Goal: Check status: Check status

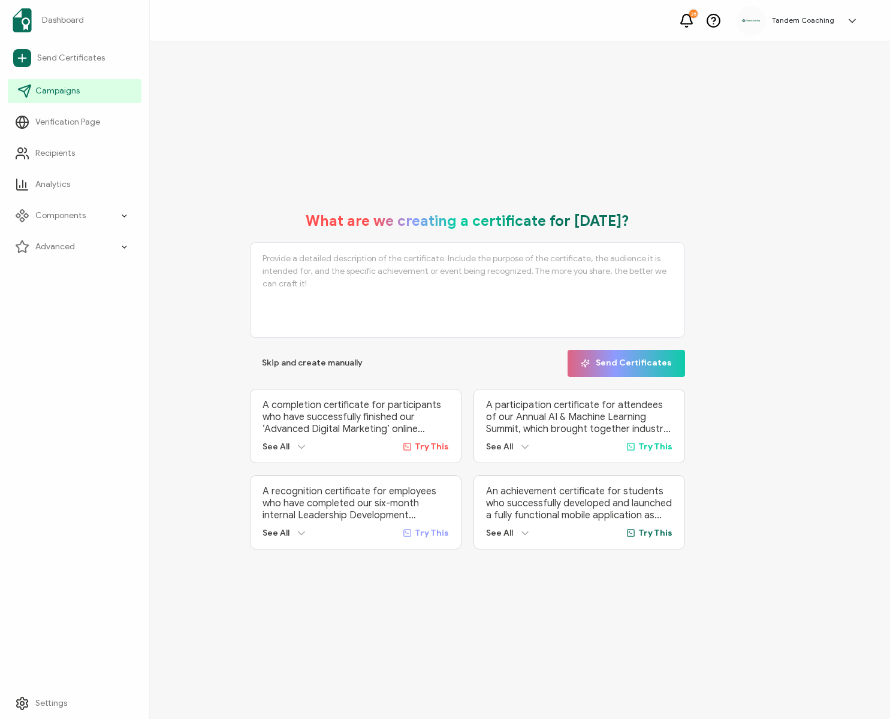
click at [31, 104] on li "Campaigns" at bounding box center [75, 91] width 134 height 31
click at [85, 88] on link "Campaigns" at bounding box center [75, 91] width 134 height 24
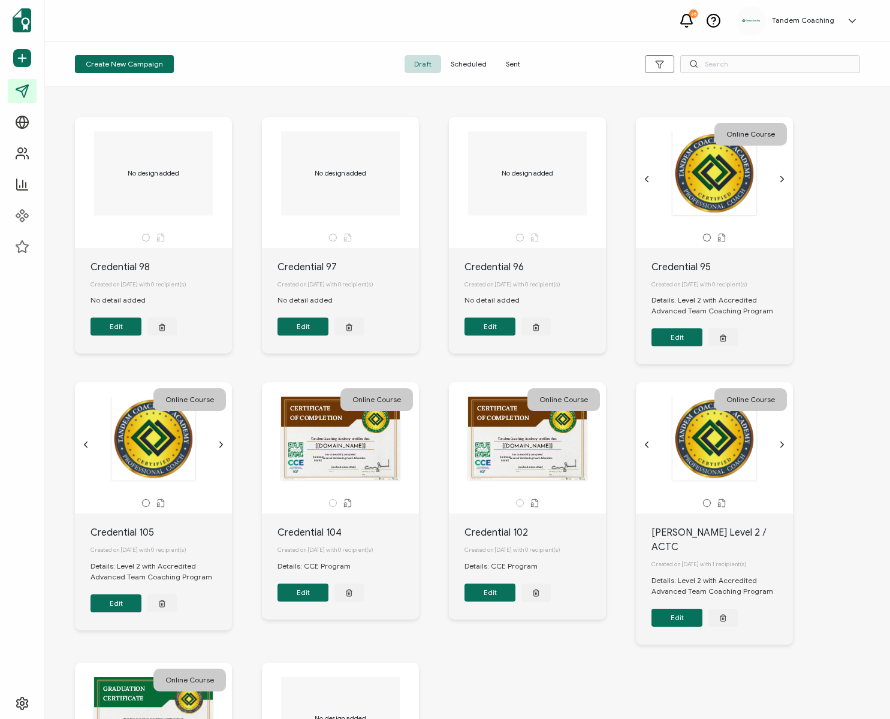
click at [502, 62] on span "Sent" at bounding box center [513, 64] width 34 height 18
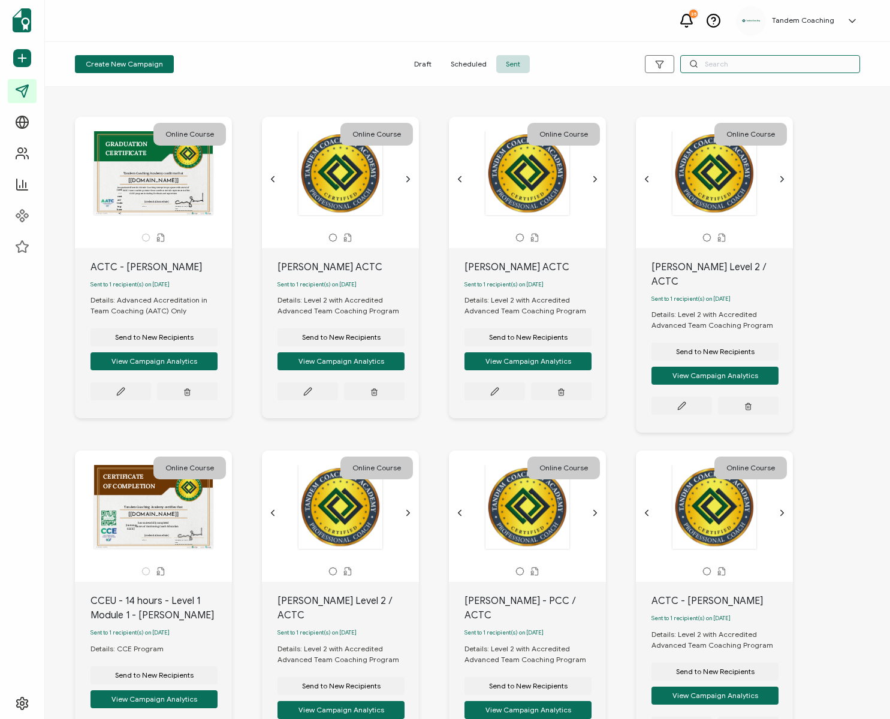
click at [725, 68] on input "text" at bounding box center [770, 64] width 180 height 18
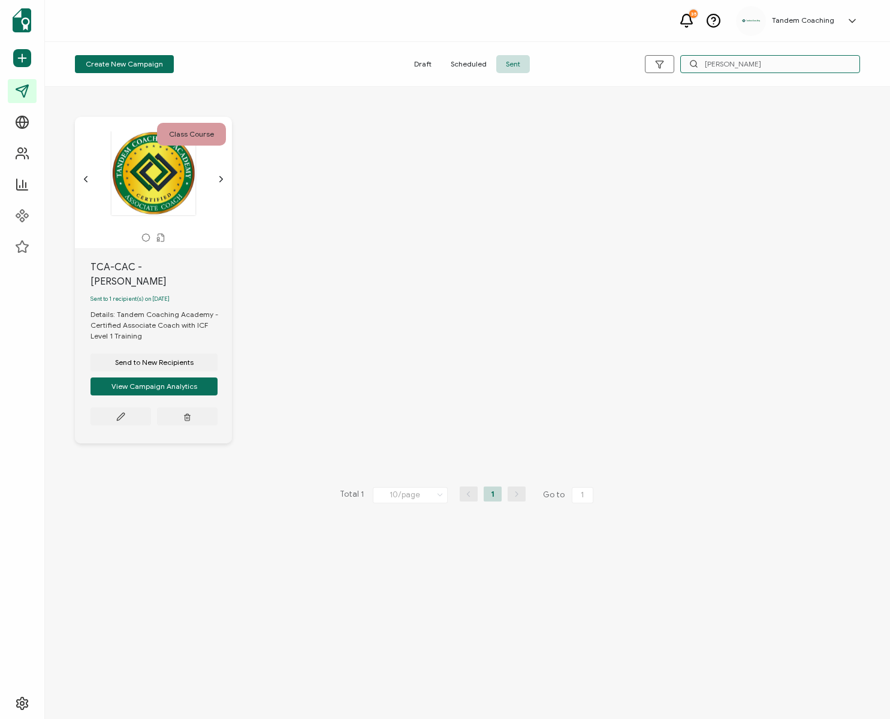
type input "denesha"
click at [134, 309] on div "Details: Tandem Coaching Academy - Certified Associate Coach with ICF Level 1 T…" at bounding box center [161, 325] width 141 height 32
click at [192, 309] on div "Details: Tandem Coaching Academy - Certified Associate Coach with ICF Level 1 T…" at bounding box center [161, 325] width 141 height 32
click at [170, 378] on button "View Campaign Analytics" at bounding box center [154, 387] width 127 height 18
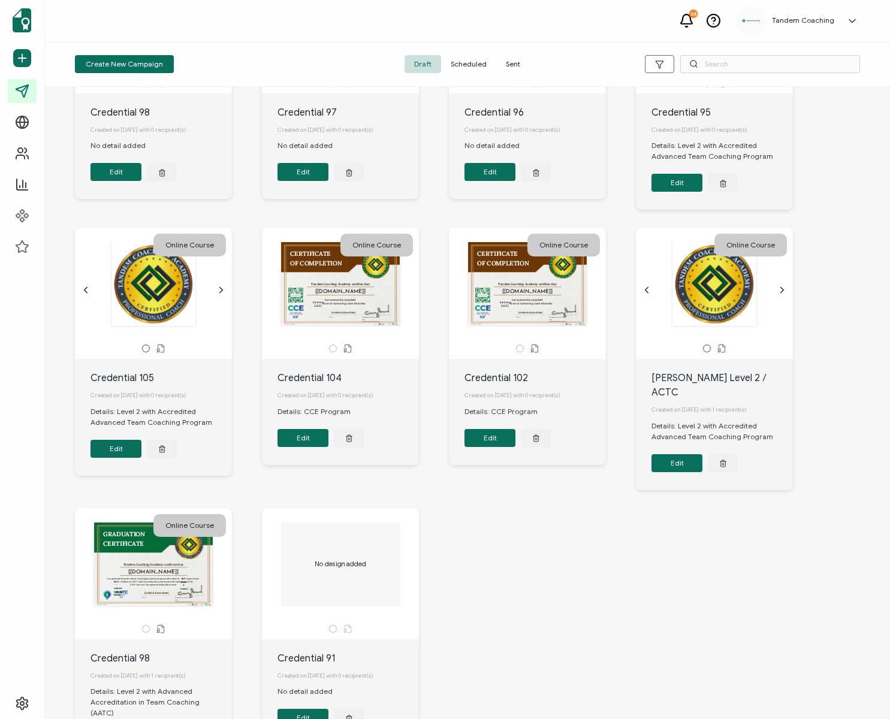
scroll to position [261, 0]
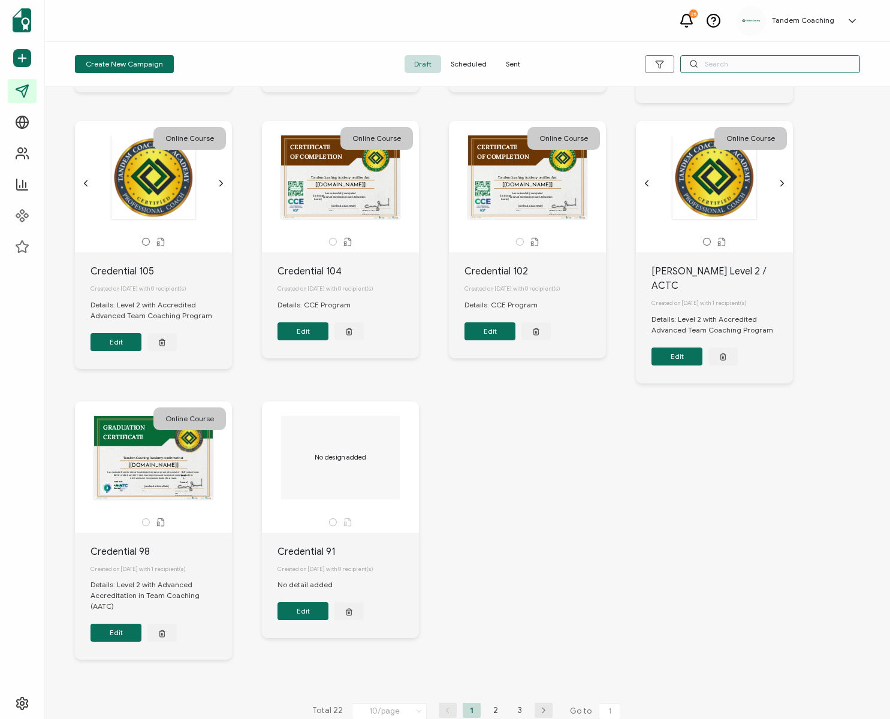
click at [738, 65] on input "text" at bounding box center [770, 64] width 180 height 18
type input "denesha"
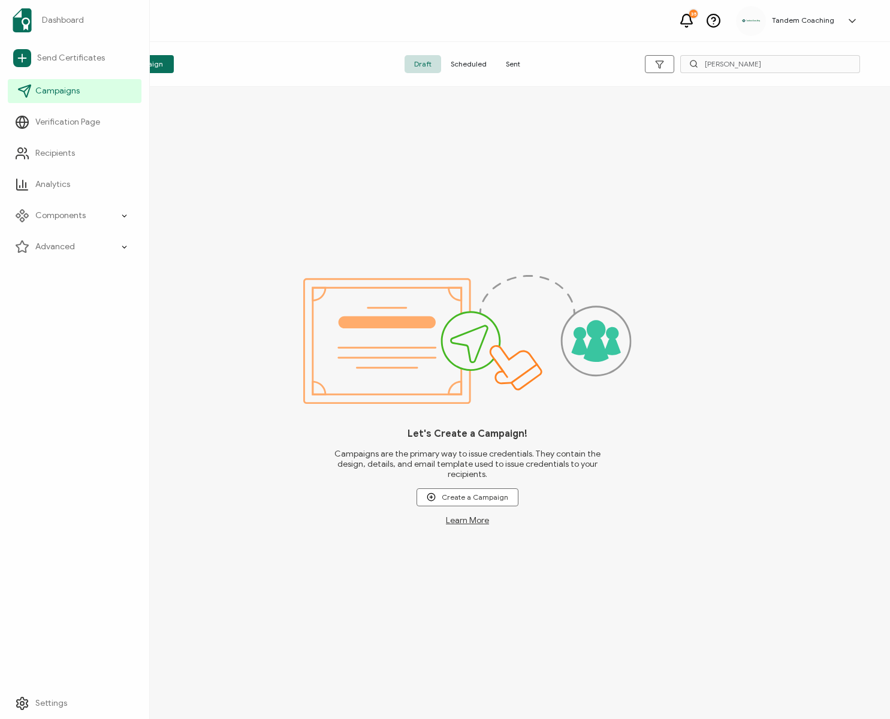
click at [28, 94] on icon at bounding box center [25, 91] width 12 height 12
click at [505, 61] on span "Sent" at bounding box center [513, 64] width 34 height 18
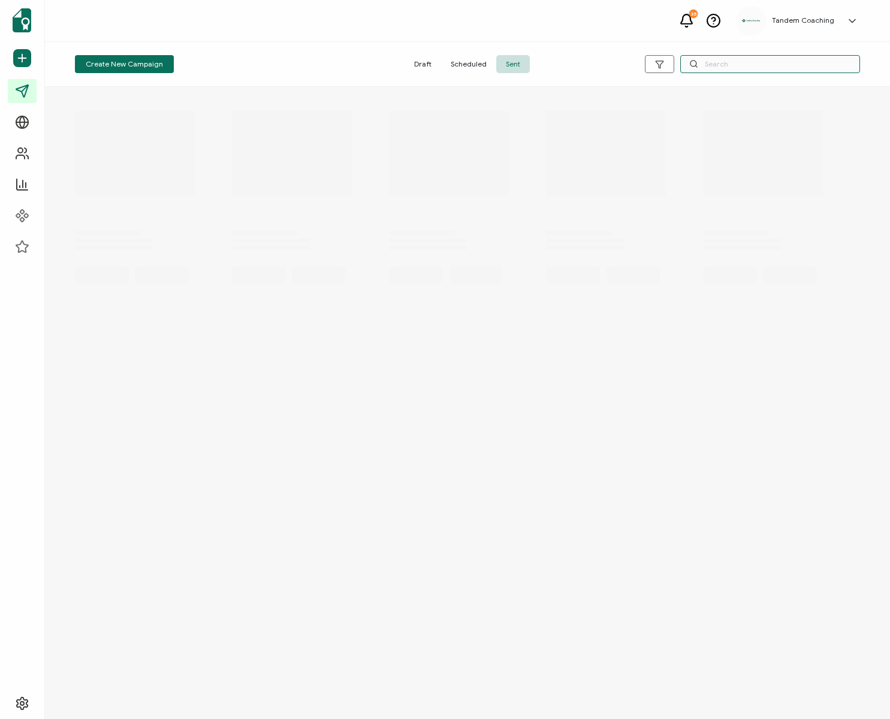
click at [749, 70] on input "text" at bounding box center [770, 64] width 180 height 18
type input "denesha"
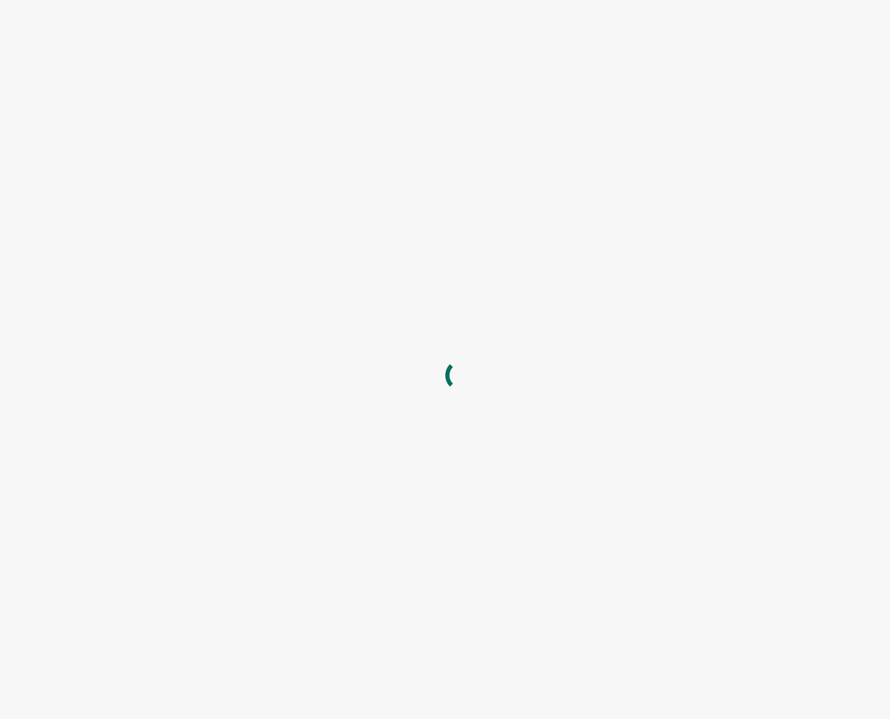
click at [187, 100] on div at bounding box center [467, 202] width 809 height 230
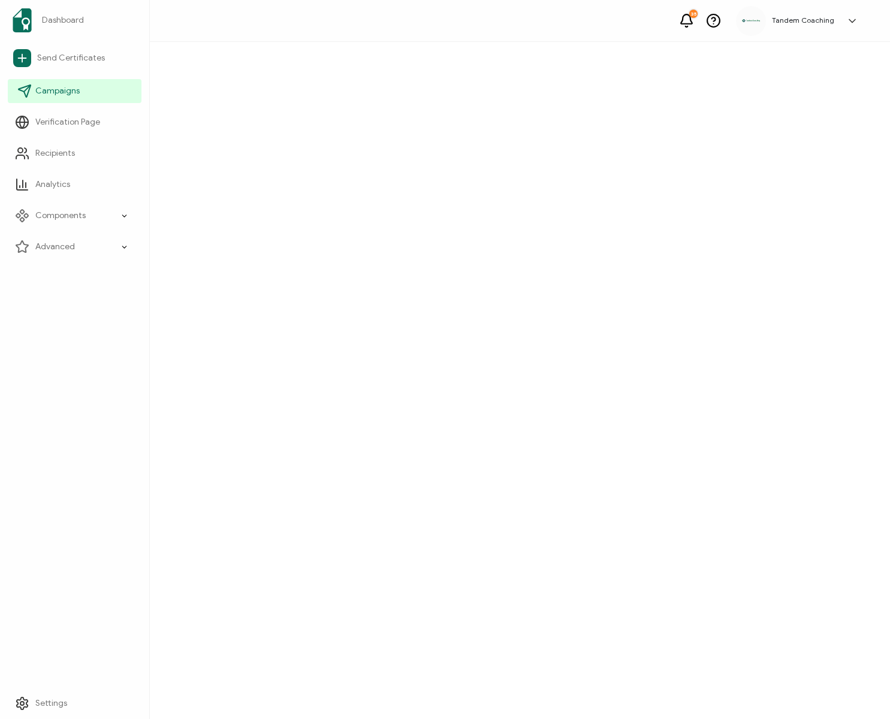
click at [68, 92] on span "Campaigns" at bounding box center [57, 91] width 44 height 12
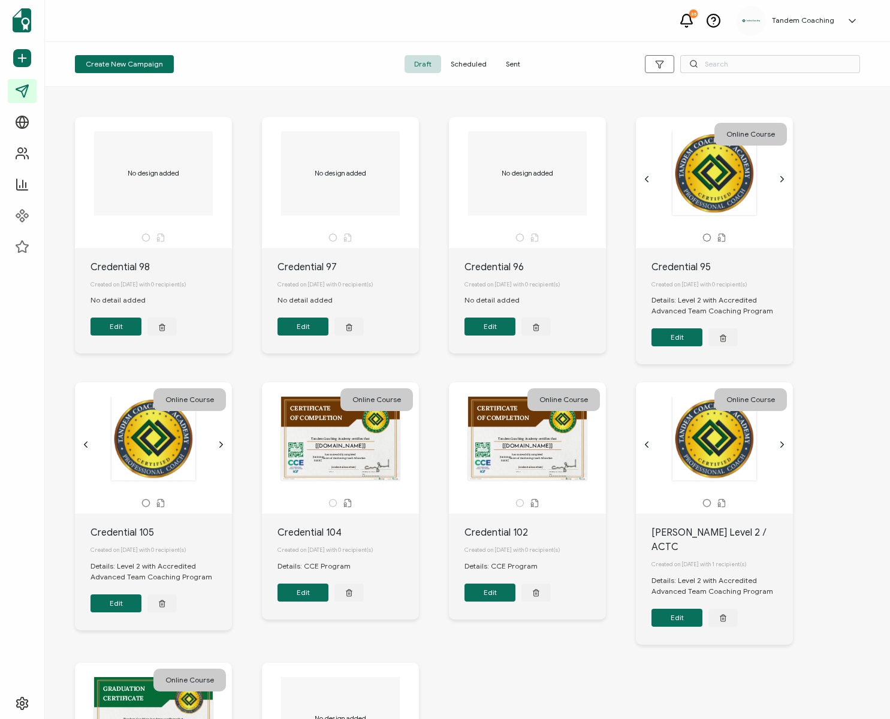
click at [512, 62] on span "Sent" at bounding box center [513, 64] width 34 height 18
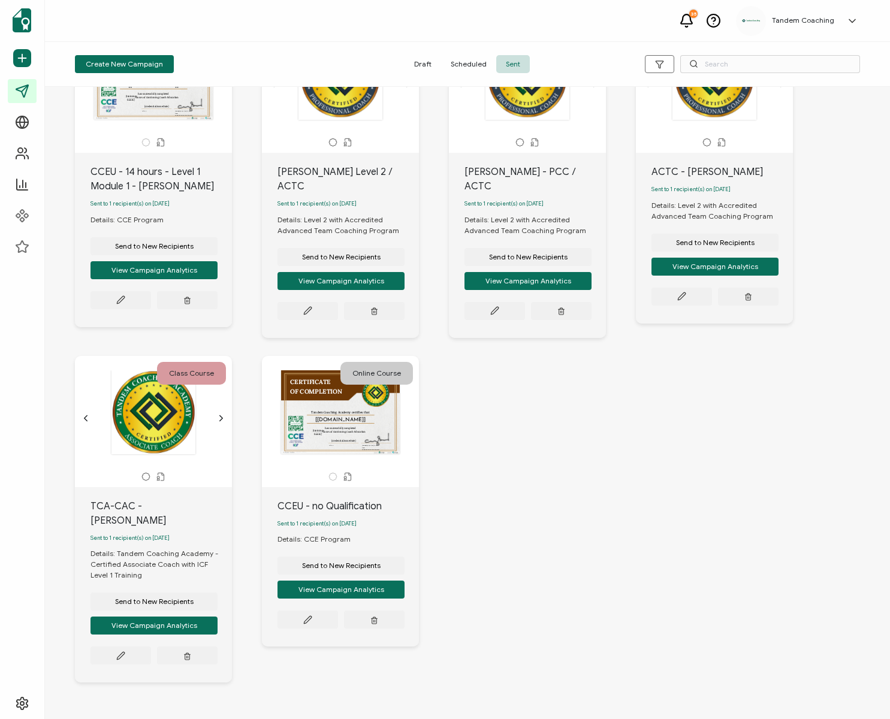
scroll to position [438, 0]
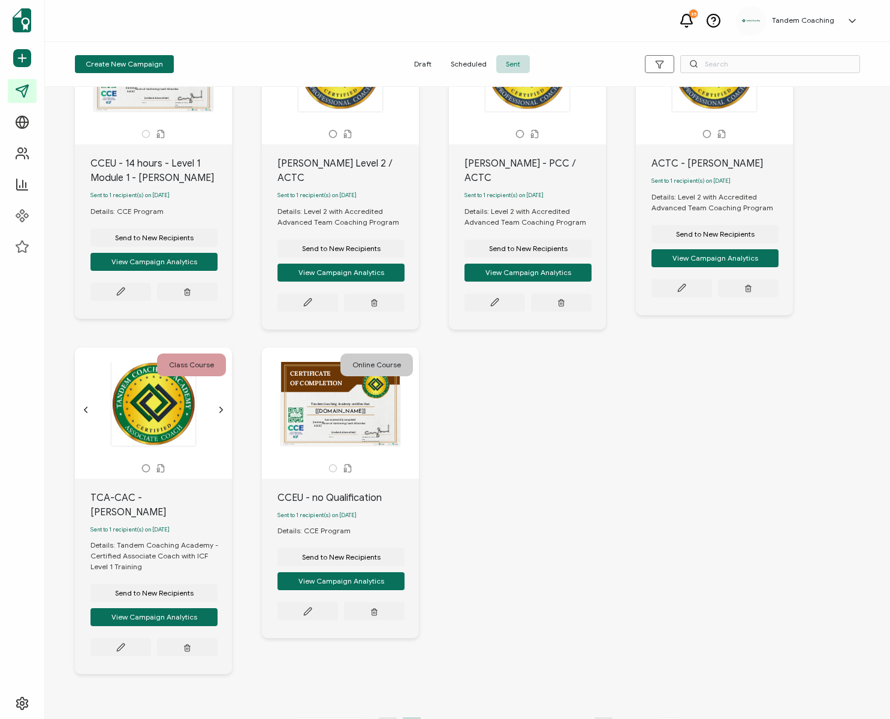
click at [159, 464] on icon at bounding box center [160, 468] width 9 height 9
click at [164, 464] on icon at bounding box center [160, 468] width 9 height 9
click at [149, 465] on icon at bounding box center [146, 468] width 8 height 7
click at [158, 464] on icon at bounding box center [160, 468] width 9 height 9
click at [218, 405] on icon "chevron forward outline" at bounding box center [221, 410] width 10 height 10
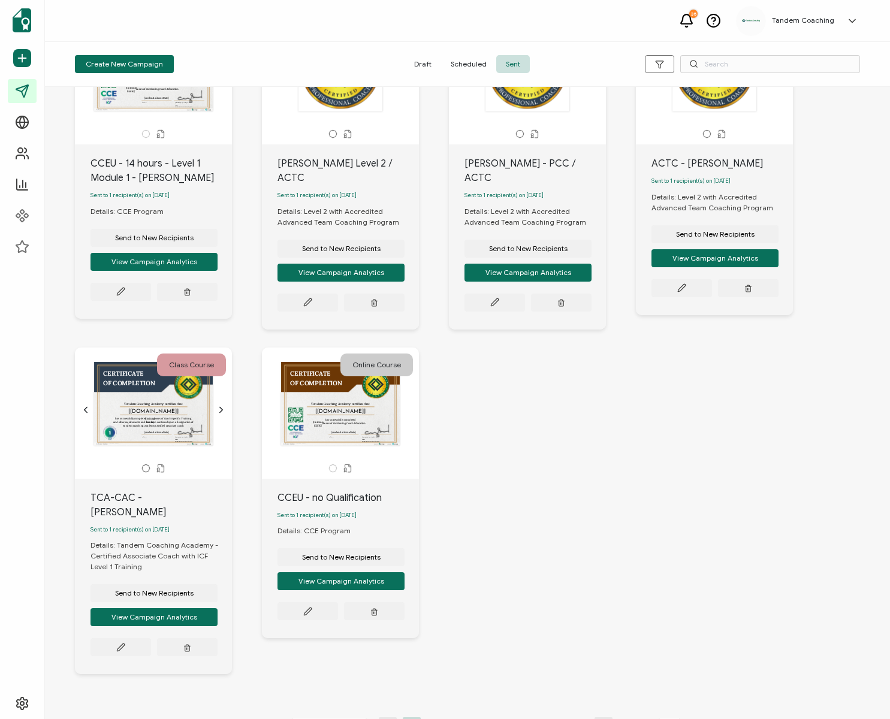
click at [143, 396] on div "This box will change accordingly to the corresponding values in the recipient l…" at bounding box center [154, 404] width 126 height 84
click at [222, 407] on icon "chevron forward outline" at bounding box center [221, 409] width 3 height 5
click at [152, 396] on div "This box will change accordingly to the corresponding values in the recipient l…" at bounding box center [154, 404] width 126 height 84
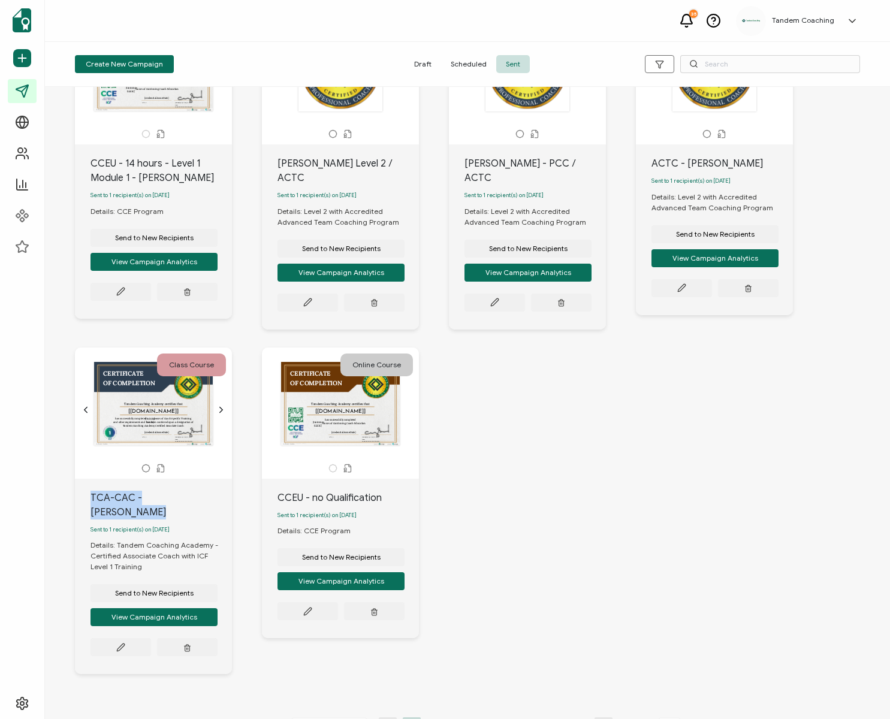
click at [158, 393] on div "This box will change accordingly to the corresponding values in the recipient l…" at bounding box center [154, 404] width 126 height 84
click at [158, 392] on div "This box will change accordingly to the corresponding values in the recipient l…" at bounding box center [154, 404] width 126 height 84
click at [590, 396] on div "Online Course A unique serial number automatically assigned to each credential …" at bounding box center [467, 185] width 809 height 1061
click at [137, 584] on button "Send to New Recipients" at bounding box center [154, 593] width 127 height 18
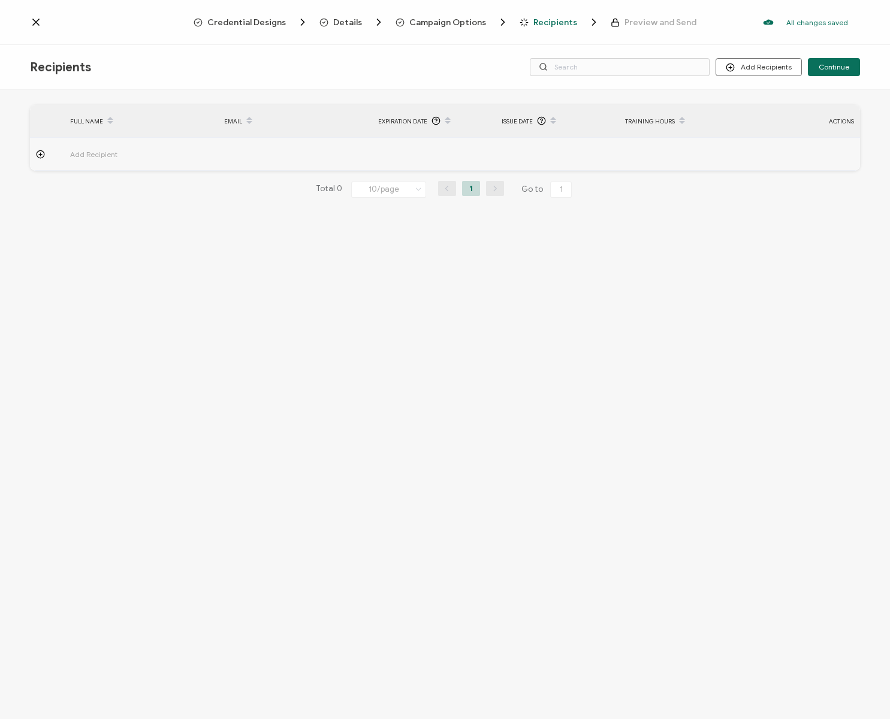
click at [38, 23] on icon at bounding box center [36, 22] width 12 height 12
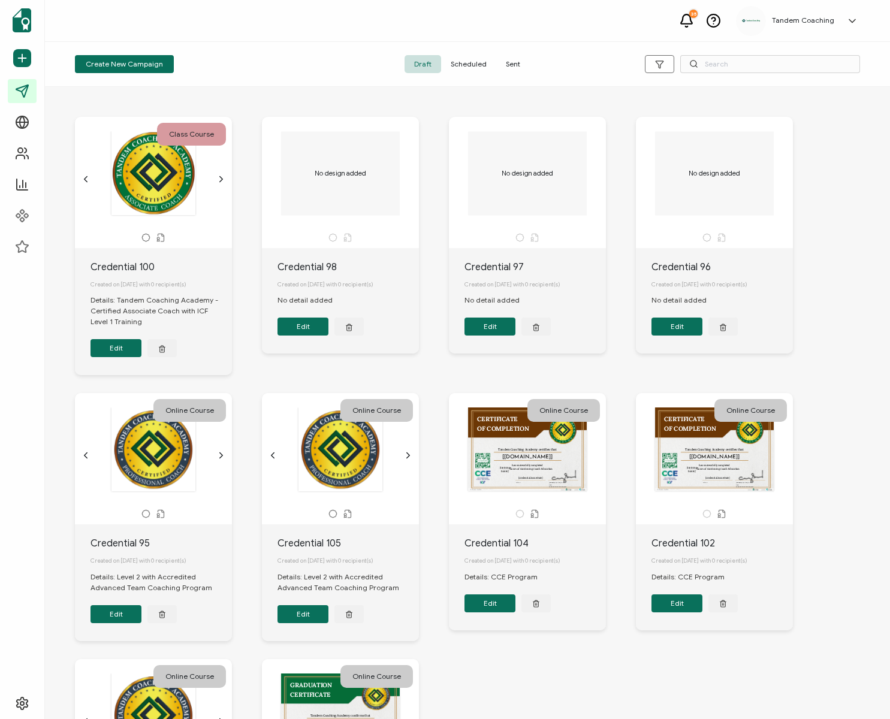
click at [510, 68] on span "Sent" at bounding box center [513, 64] width 34 height 18
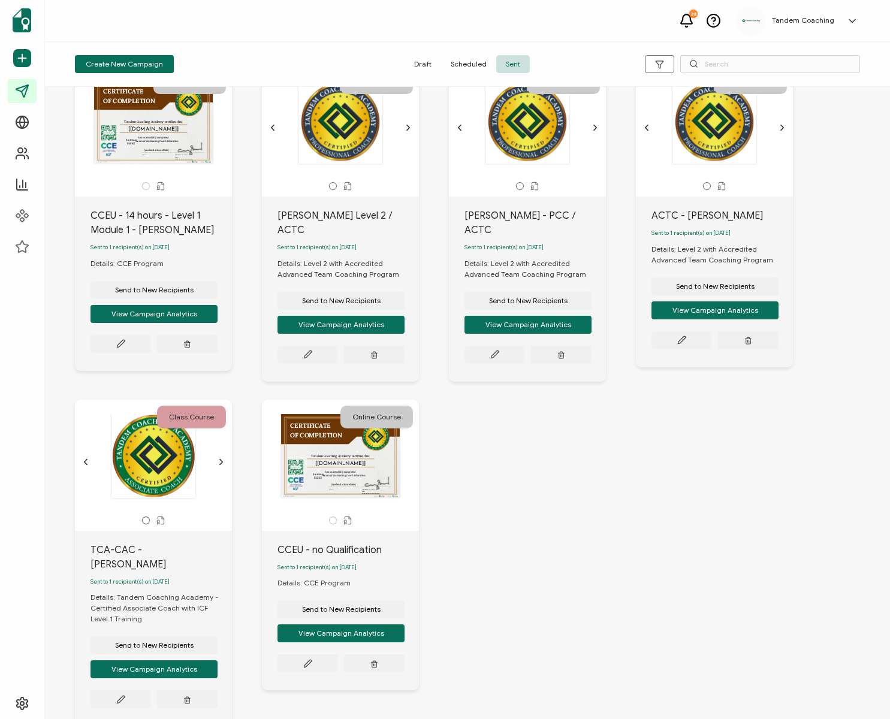
scroll to position [438, 0]
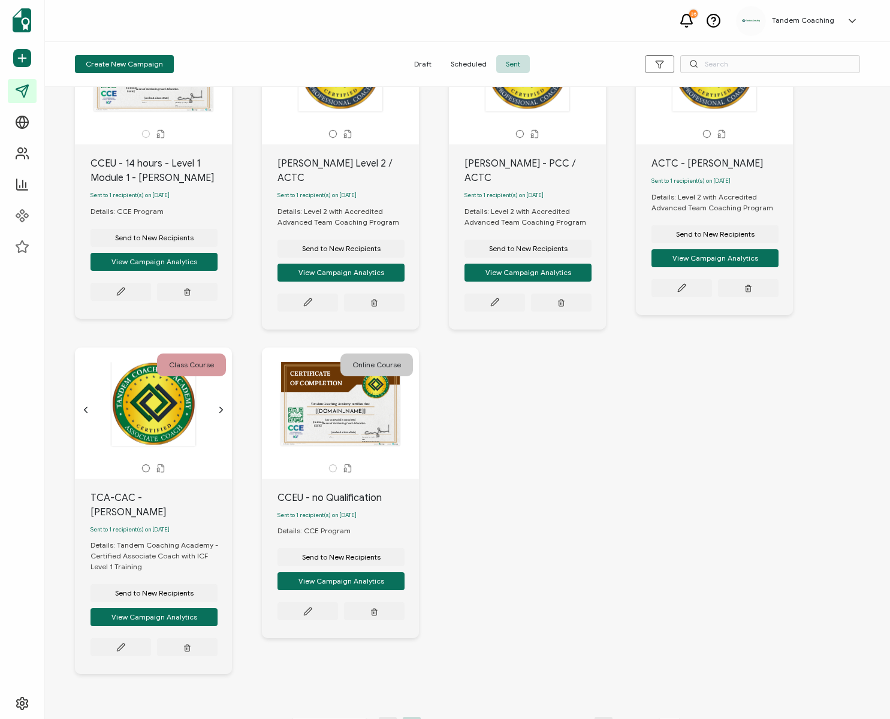
drag, startPoint x: 156, startPoint y: 478, endPoint x: 161, endPoint y: 468, distance: 11.0
click at [156, 491] on div "TCA-CAC - Denesha Miller" at bounding box center [161, 505] width 141 height 29
click at [168, 429] on div "This box will change accordingly to the corresponding values in the recipient l…" at bounding box center [154, 410] width 126 height 96
click at [180, 540] on div "Details: Tandem Coaching Academy - Certified Associate Coach with ICF Level 1 T…" at bounding box center [161, 556] width 141 height 32
click at [131, 540] on div "Details: Tandem Coaching Academy - Certified Associate Coach with ICF Level 1 T…" at bounding box center [161, 556] width 141 height 32
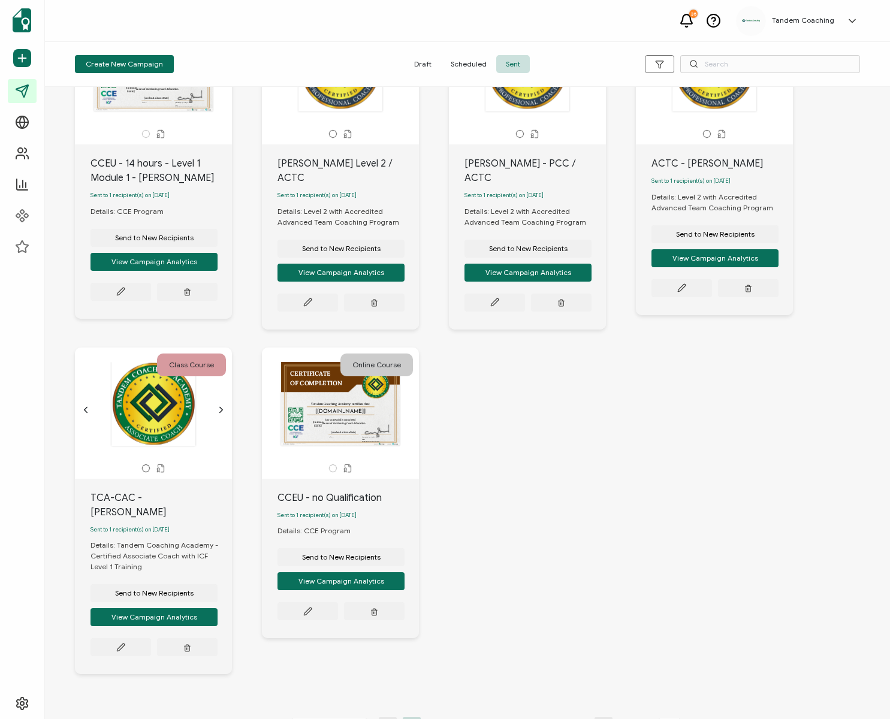
click at [125, 540] on div "Details: Tandem Coaching Academy - Certified Associate Coach with ICF Level 1 T…" at bounding box center [161, 556] width 141 height 32
click at [167, 608] on button "View Campaign Analytics" at bounding box center [154, 617] width 127 height 18
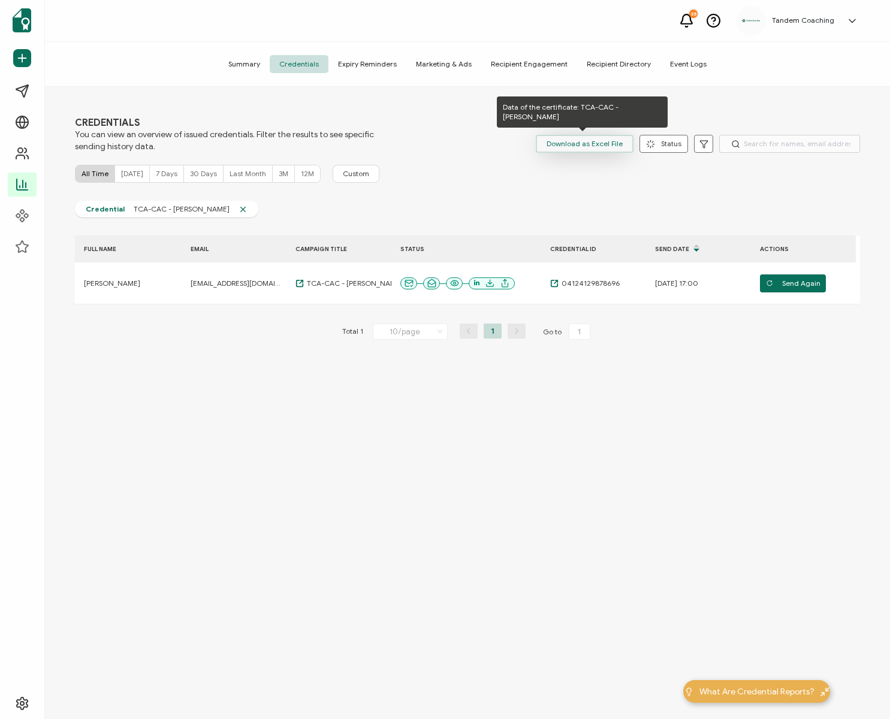
click at [575, 147] on span "Download as Excel File" at bounding box center [585, 144] width 76 height 18
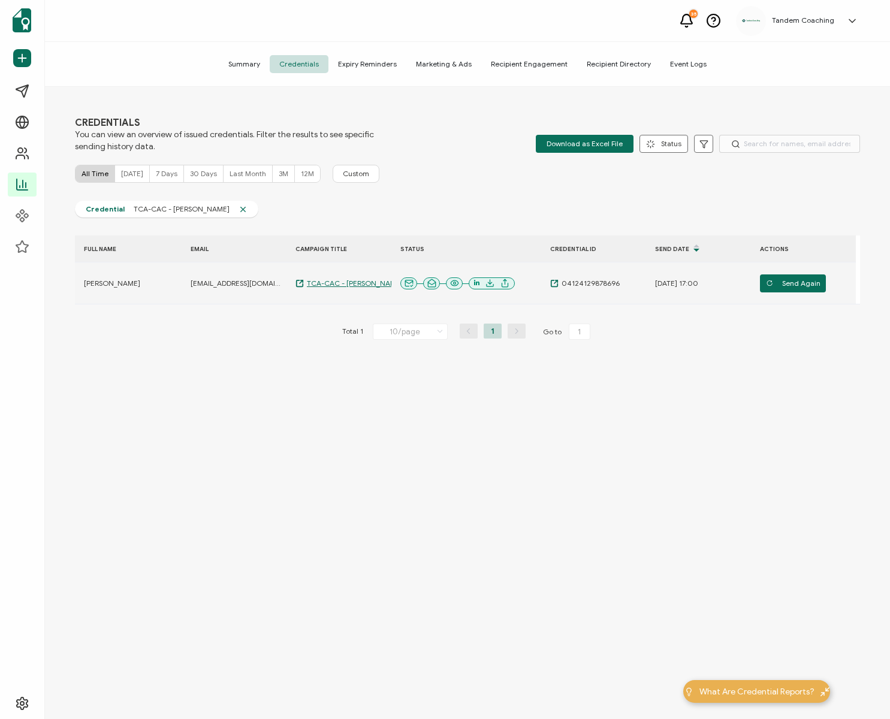
click at [297, 280] on icon at bounding box center [300, 283] width 7 height 7
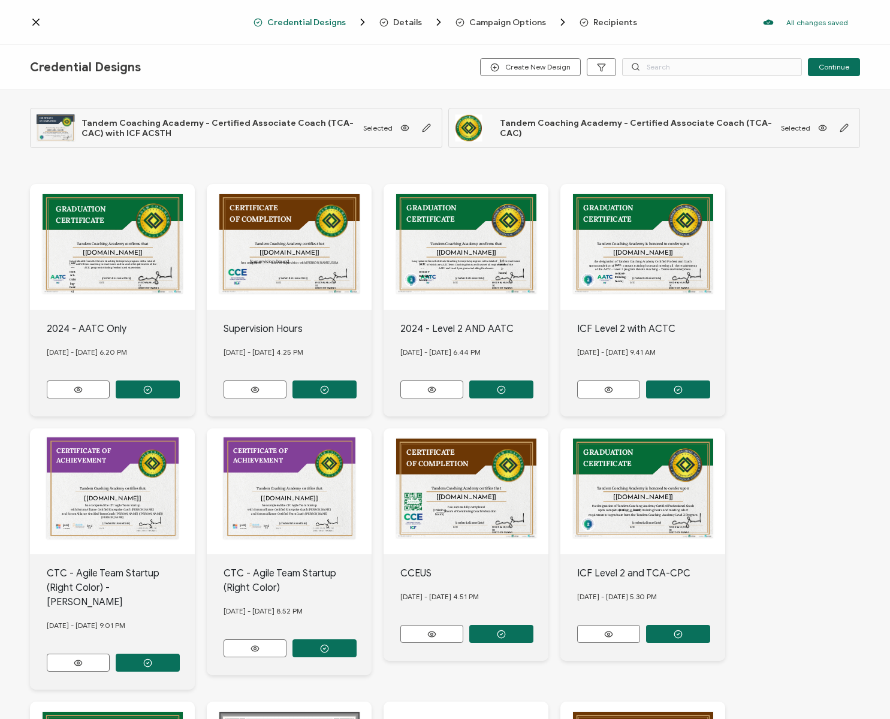
click at [38, 21] on icon at bounding box center [36, 22] width 12 height 12
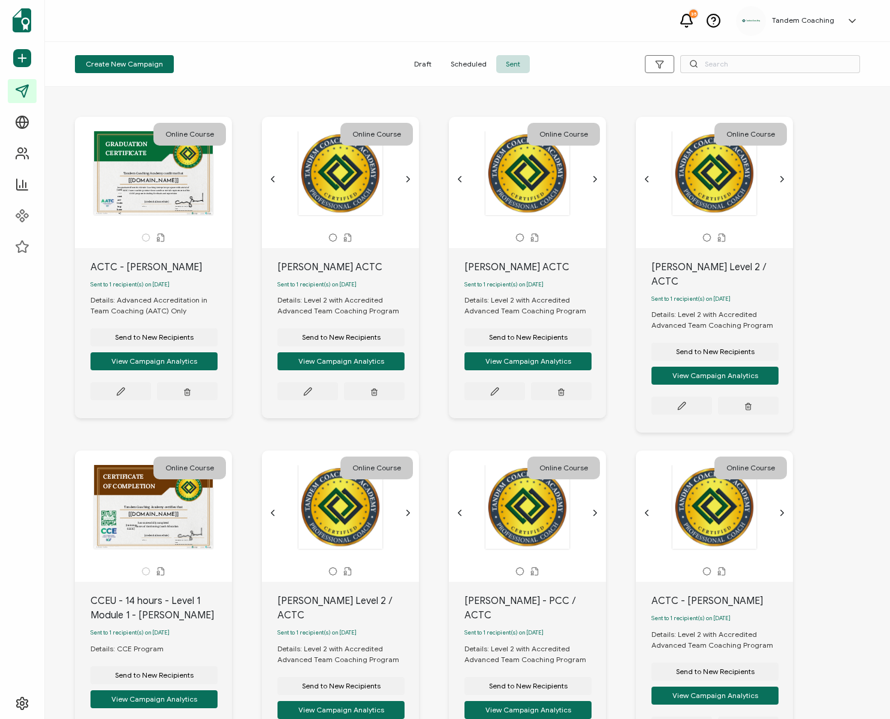
click at [505, 60] on span "Sent" at bounding box center [513, 64] width 34 height 18
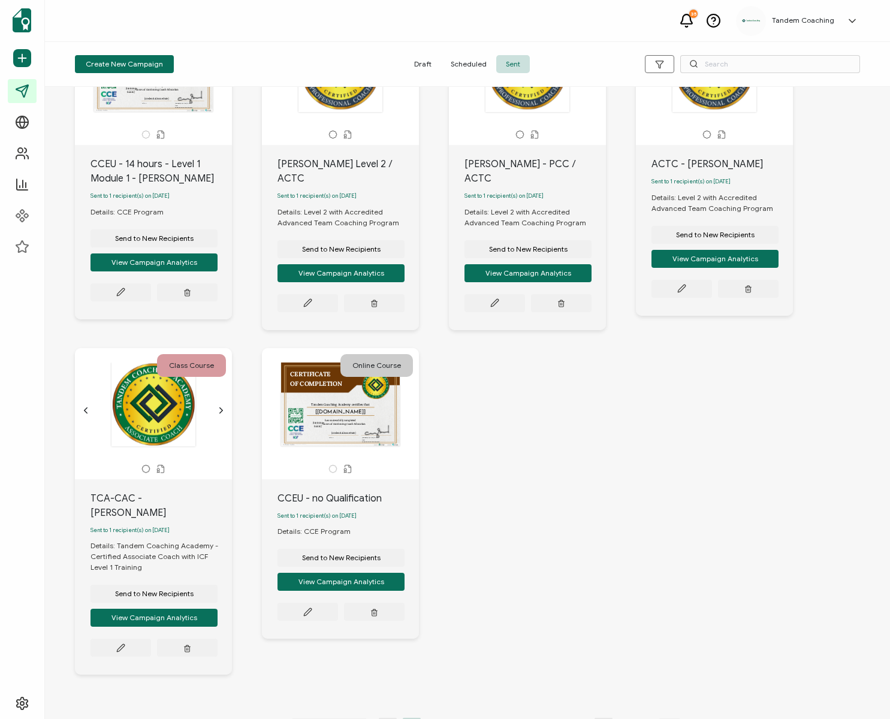
scroll to position [438, 0]
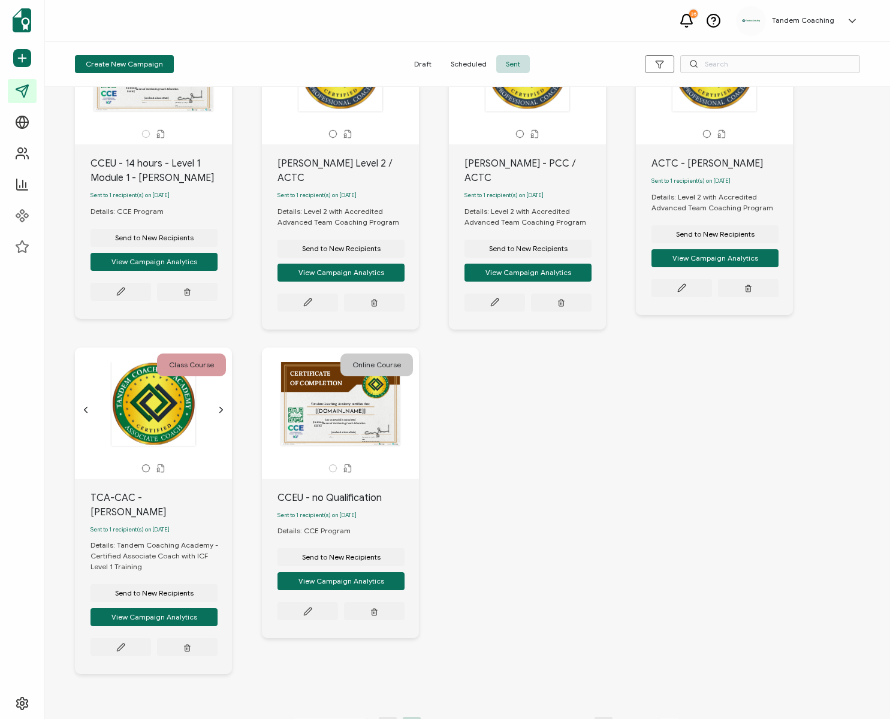
click at [169, 417] on div at bounding box center [154, 403] width 126 height 85
click at [222, 405] on icon "chevron forward outline" at bounding box center [221, 410] width 10 height 10
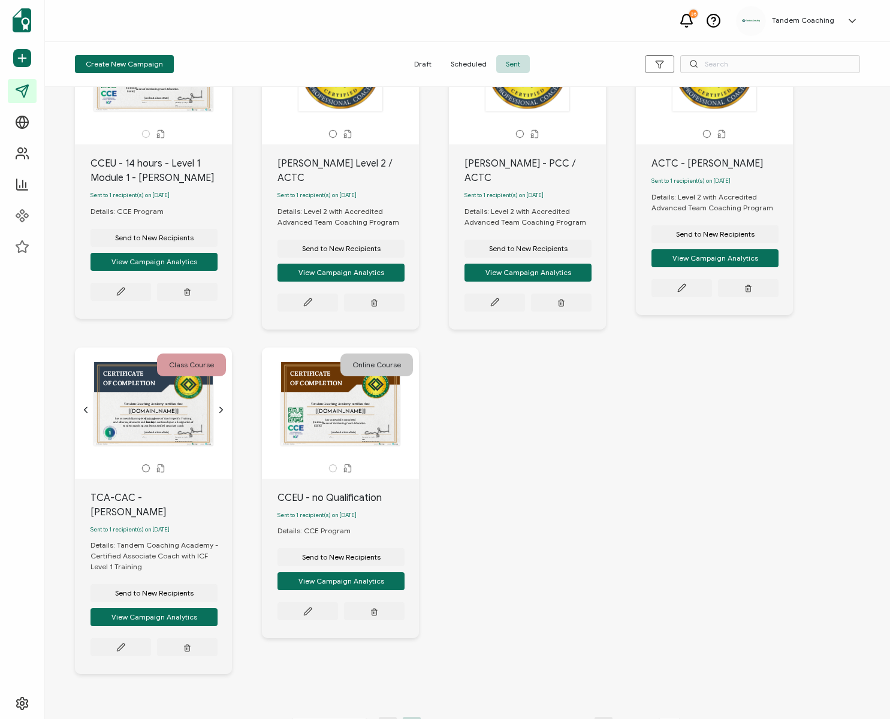
click at [222, 405] on icon "chevron forward outline" at bounding box center [221, 410] width 10 height 10
click at [135, 540] on div "Details: Tandem Coaching Academy - Certified Associate Coach with ICF Level 1 T…" at bounding box center [161, 556] width 141 height 32
click at [188, 384] on div "This box will change accordingly to the corresponding values in the recipient l…" at bounding box center [154, 404] width 126 height 84
click at [188, 383] on div "This box will change accordingly to the corresponding values in the recipient l…" at bounding box center [154, 404] width 126 height 84
click at [188, 382] on div "This box will change accordingly to the corresponding values in the recipient l…" at bounding box center [154, 404] width 126 height 84
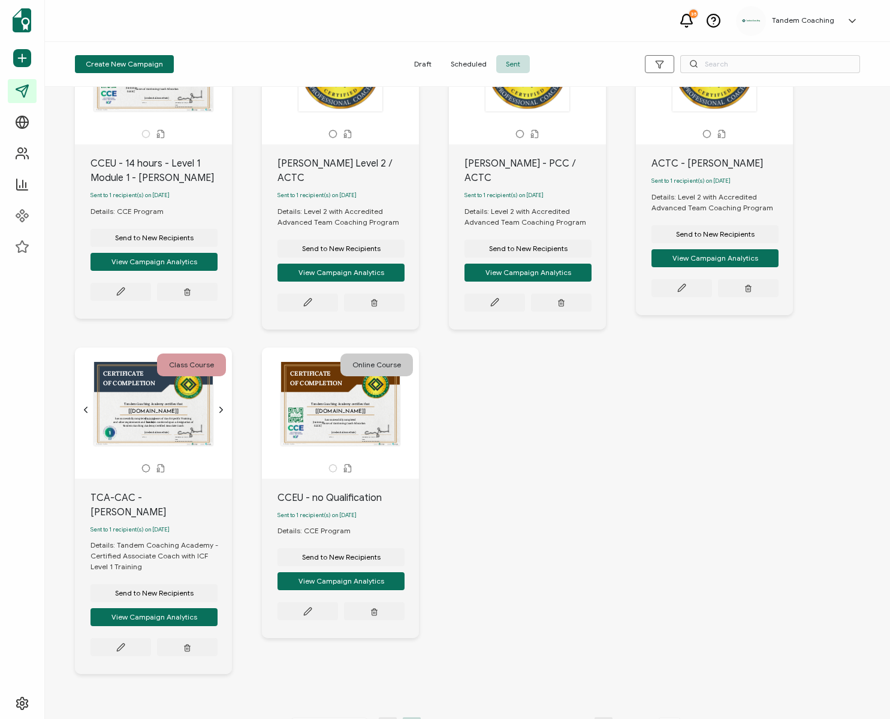
click at [188, 382] on div "This box will change accordingly to the corresponding values in the recipient l…" at bounding box center [154, 404] width 126 height 84
click at [187, 382] on div "This box will change accordingly to the corresponding values in the recipient l…" at bounding box center [154, 404] width 126 height 84
click at [148, 465] on icon at bounding box center [146, 468] width 8 height 7
click at [148, 464] on icon at bounding box center [145, 468] width 9 height 9
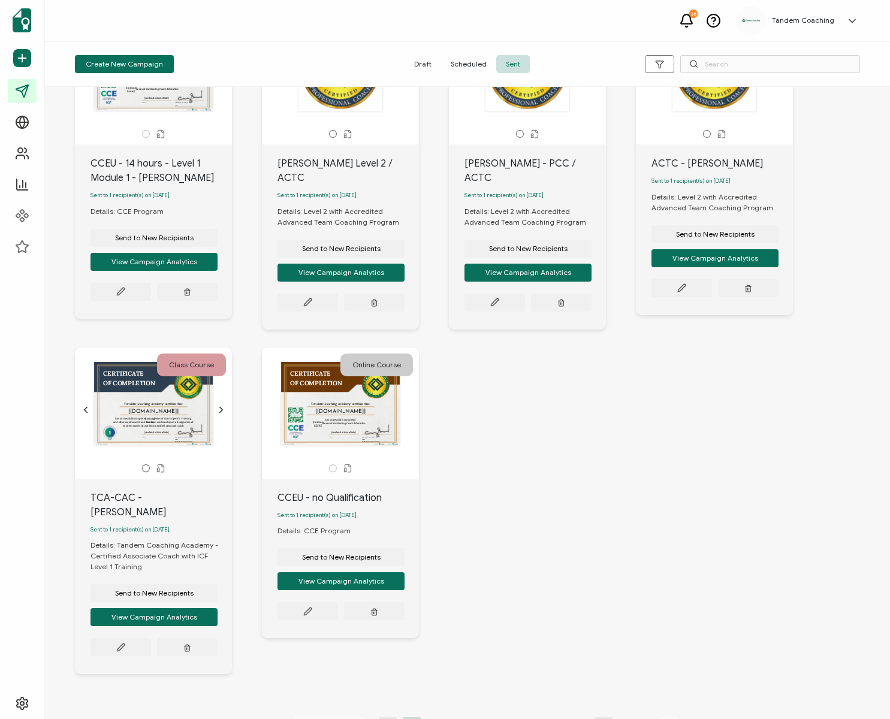
click at [162, 465] on icon at bounding box center [163, 466] width 2 height 2
click at [161, 464] on icon at bounding box center [160, 468] width 9 height 9
click at [139, 464] on div at bounding box center [153, 468] width 145 height 9
click at [140, 464] on div at bounding box center [153, 468] width 145 height 9
click at [223, 405] on icon "chevron forward outline" at bounding box center [221, 410] width 10 height 10
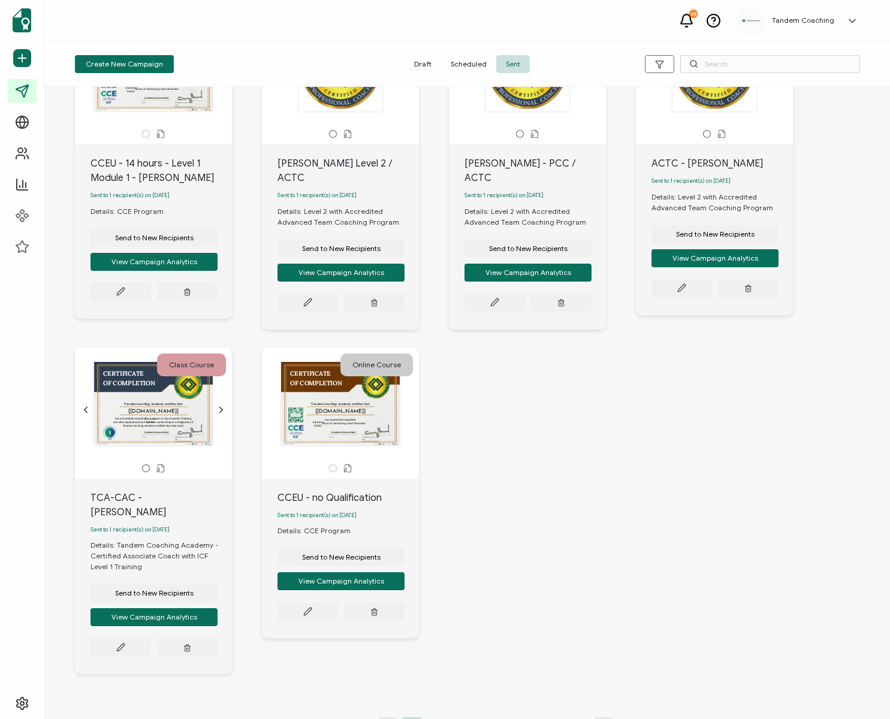
click at [148, 408] on div "This box will change accordingly to the corresponding values in the recipient l…" at bounding box center [154, 404] width 126 height 84
drag, startPoint x: 148, startPoint y: 408, endPoint x: 150, endPoint y: 435, distance: 27.0
click at [147, 408] on div "This box will change accordingly to the corresponding values in the recipient l…" at bounding box center [154, 404] width 126 height 84
drag, startPoint x: 147, startPoint y: 473, endPoint x: 155, endPoint y: 480, distance: 10.2
click at [147, 479] on div "TCA-CAC - Denesha Miller Sent to 1 recipient(s) on June 03, 2024 Details: Tande…" at bounding box center [153, 576] width 157 height 195
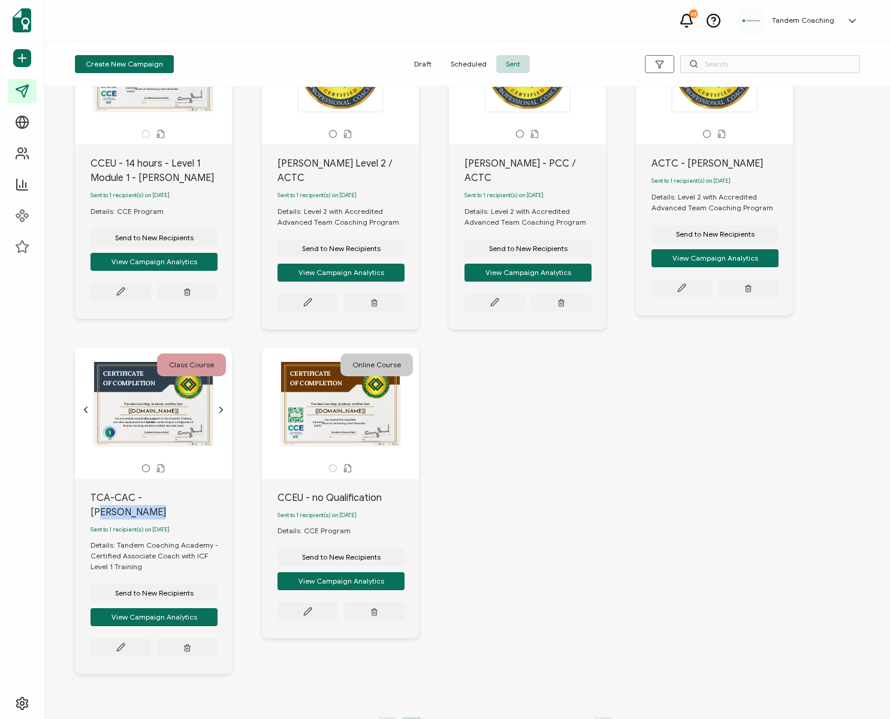
click at [156, 490] on div "TCA-CAC - Denesha Miller Sent to 1 recipient(s) on June 03, 2024 Details: Tande…" at bounding box center [153, 576] width 157 height 195
drag, startPoint x: 155, startPoint y: 516, endPoint x: 160, endPoint y: 547, distance: 30.9
click at [155, 516] on div "TCA-CAC - Denesha Miller Sent to 1 recipient(s) on June 03, 2024 Details: Tande…" at bounding box center [153, 576] width 157 height 195
click at [160, 552] on div "Details: Tandem Coaching Academy - Certified Associate Coach with ICF Level 1 T…" at bounding box center [161, 598] width 141 height 116
drag, startPoint x: 173, startPoint y: 562, endPoint x: 198, endPoint y: 560, distance: 25.2
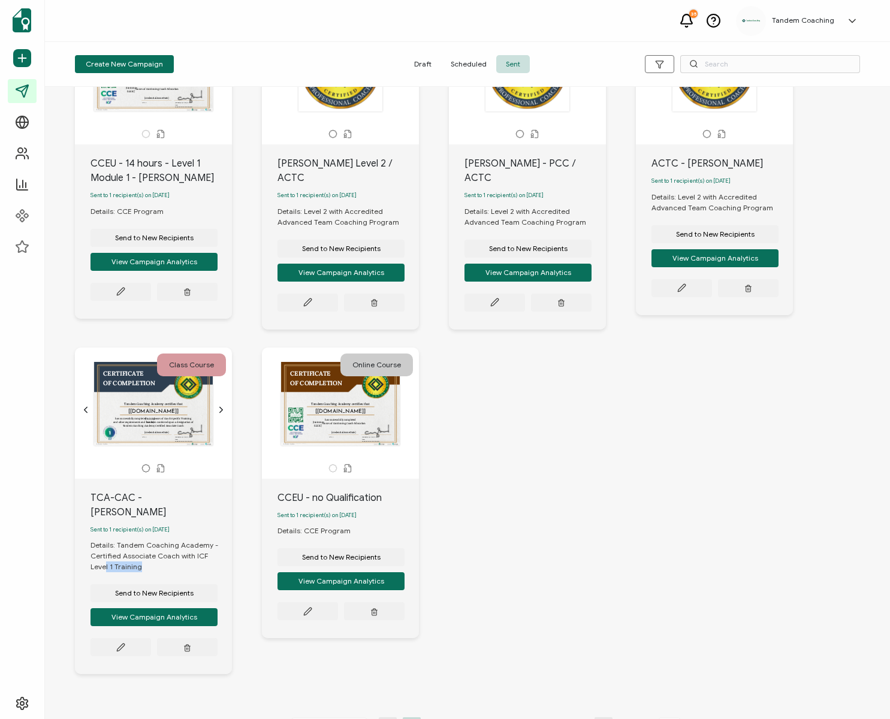
click at [198, 584] on button "Send to New Recipients" at bounding box center [154, 593] width 127 height 18
click at [191, 584] on div "Send to New Recipients View Campaign Analytics" at bounding box center [154, 605] width 127 height 42
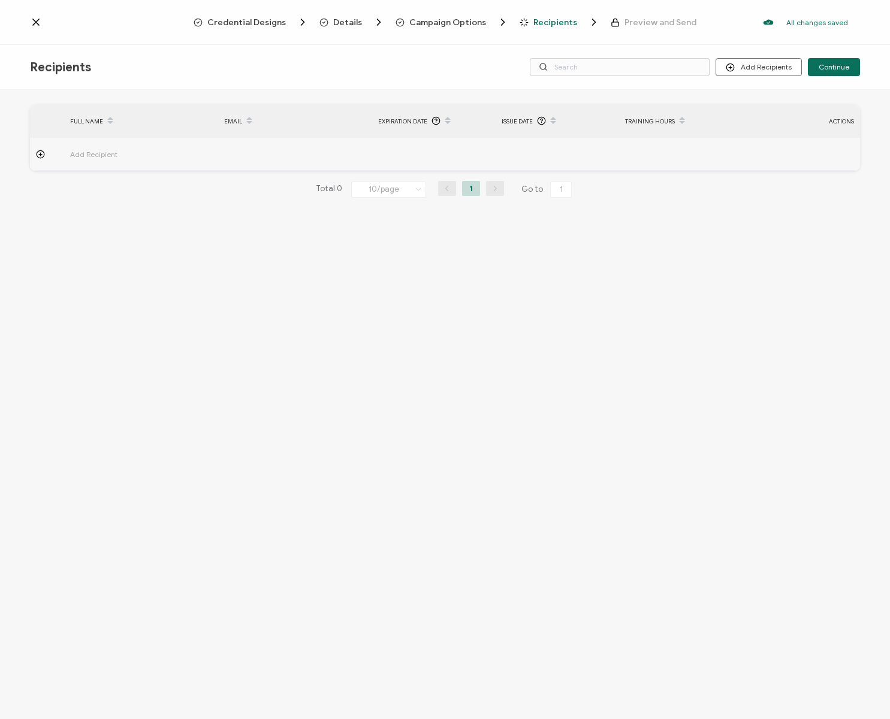
click at [40, 27] on icon at bounding box center [36, 22] width 12 height 12
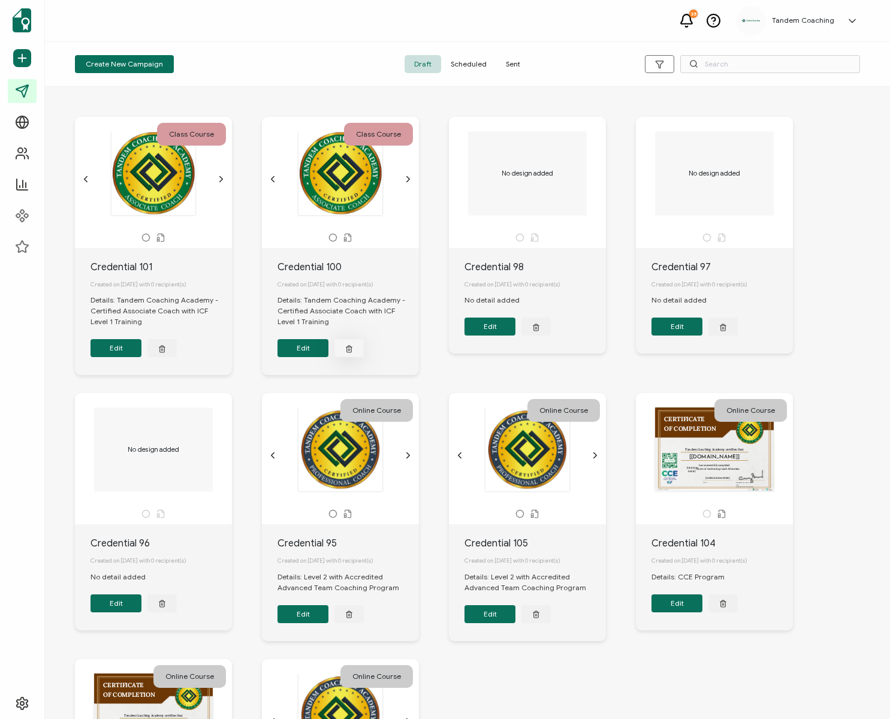
click at [355, 350] on button "button" at bounding box center [348, 348] width 29 height 18
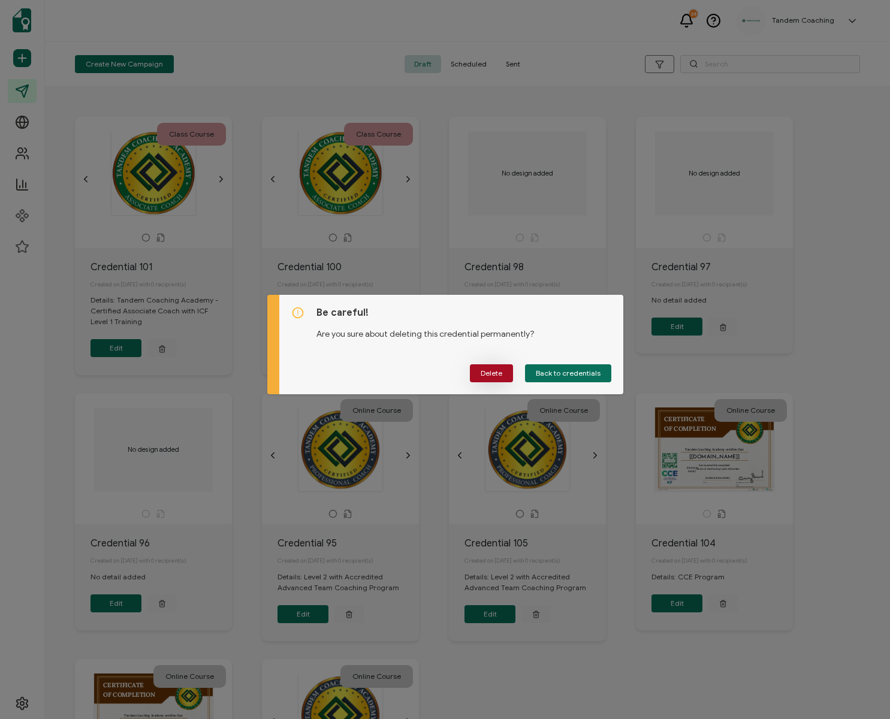
click at [498, 372] on span "Delete" at bounding box center [492, 373] width 22 height 7
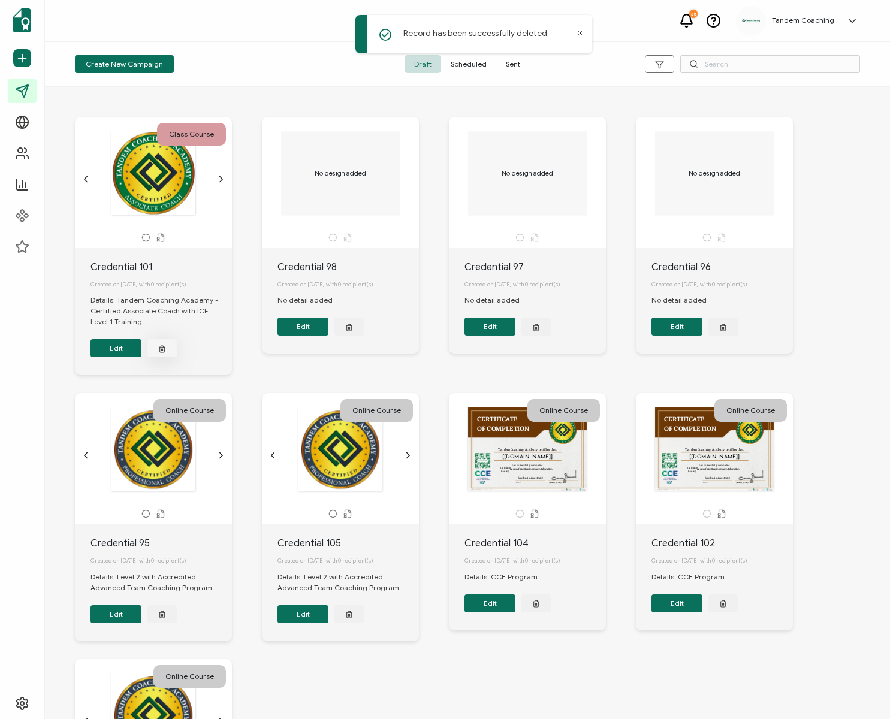
click at [158, 352] on icon "button" at bounding box center [162, 348] width 8 height 9
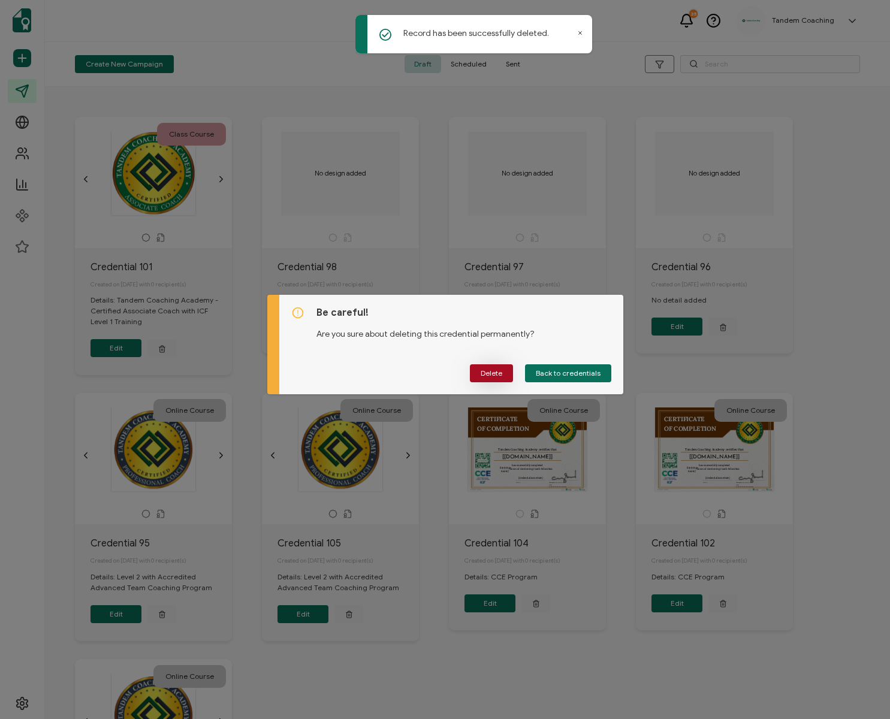
click at [487, 381] on button "Delete" at bounding box center [491, 373] width 43 height 18
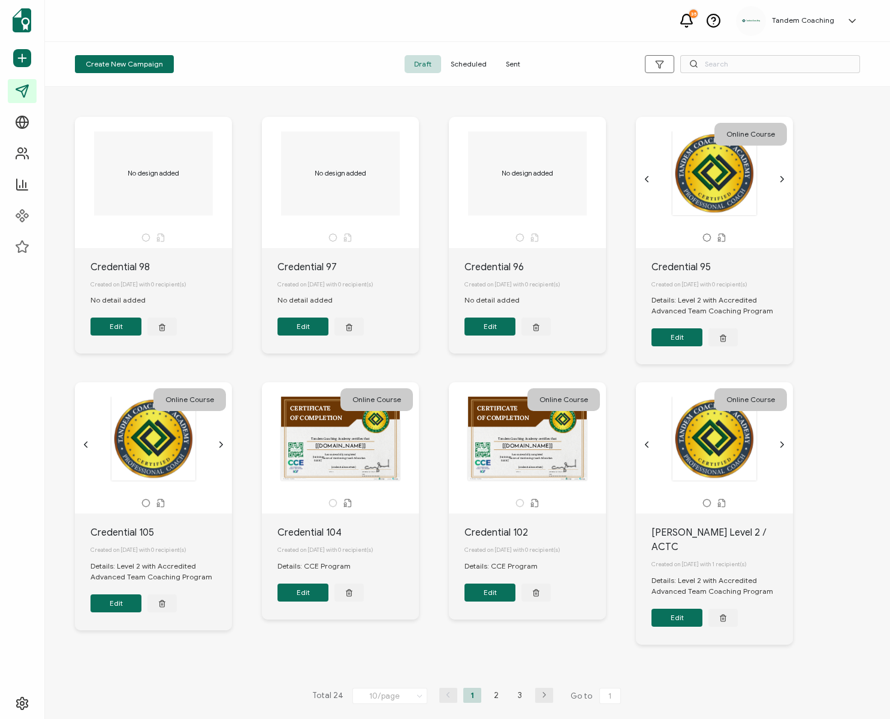
click at [514, 65] on span "Sent" at bounding box center [513, 64] width 34 height 18
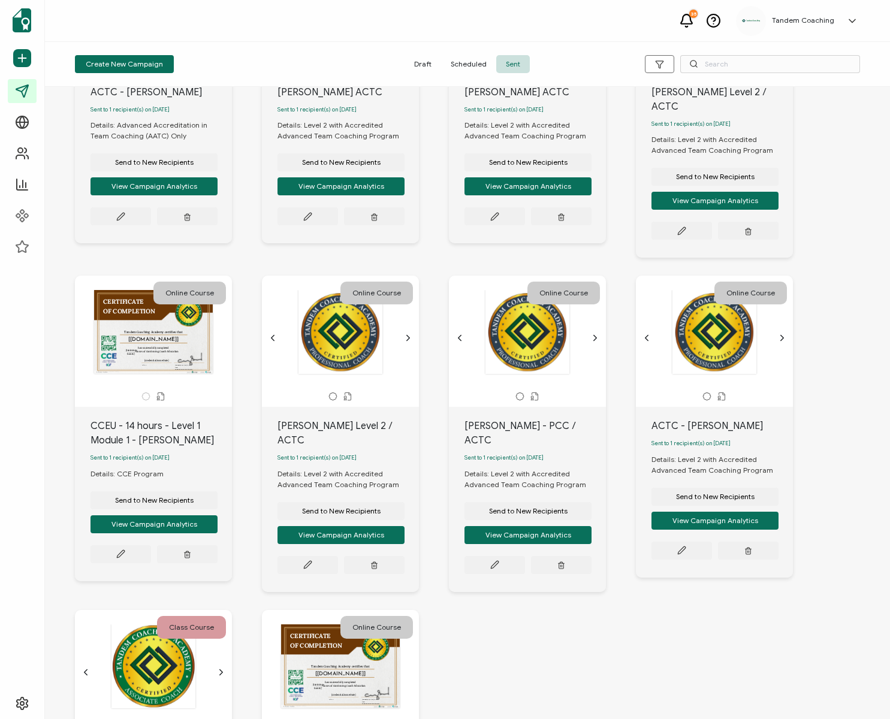
scroll to position [438, 0]
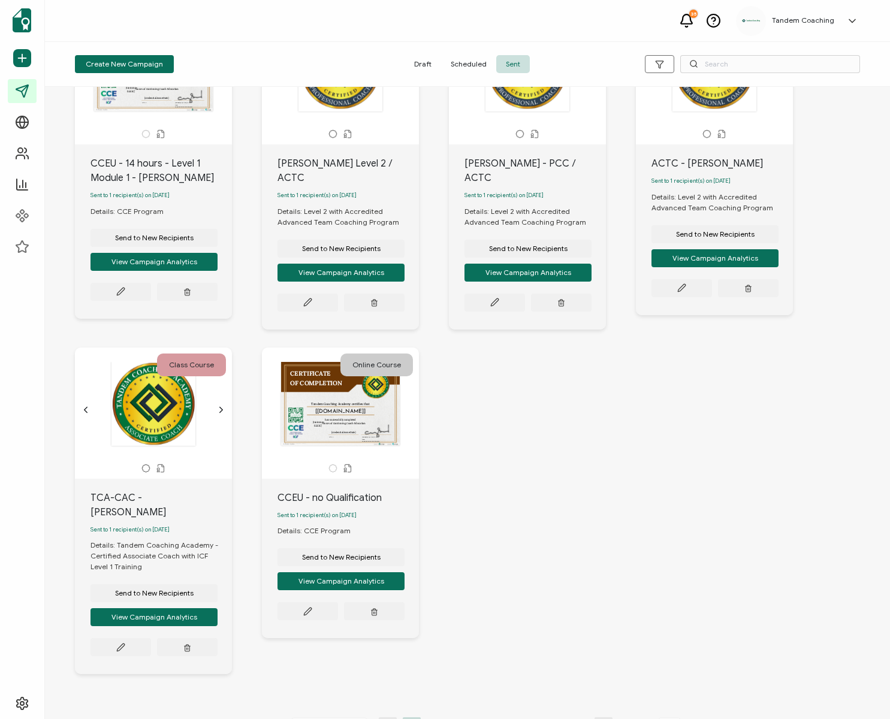
click at [153, 429] on div "This box will change accordingly to the corresponding values in the recipient l…" at bounding box center [154, 410] width 126 height 96
click at [170, 406] on div at bounding box center [154, 403] width 126 height 85
click at [169, 406] on div at bounding box center [154, 403] width 126 height 85
click at [222, 405] on icon "chevron forward outline" at bounding box center [221, 410] width 10 height 10
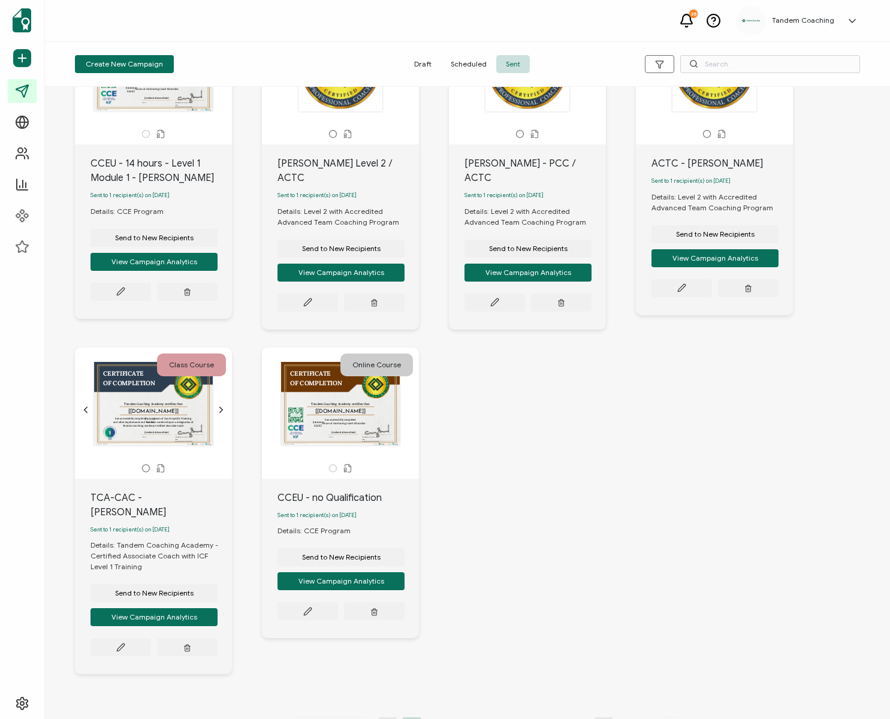
click at [221, 405] on icon "chevron forward outline" at bounding box center [221, 410] width 10 height 10
click at [149, 491] on div "TCA-CAC - Denesha Miller" at bounding box center [161, 505] width 141 height 29
click at [170, 423] on div "This box will change accordingly to the corresponding values in the recipient l…" at bounding box center [154, 404] width 126 height 84
click at [162, 442] on div "Class Course This box will change accordingly to the corresponding values in th…" at bounding box center [153, 413] width 157 height 131
click at [163, 400] on div "This box will change accordingly to the corresponding values in the recipient l…" at bounding box center [153, 404] width 126 height 84
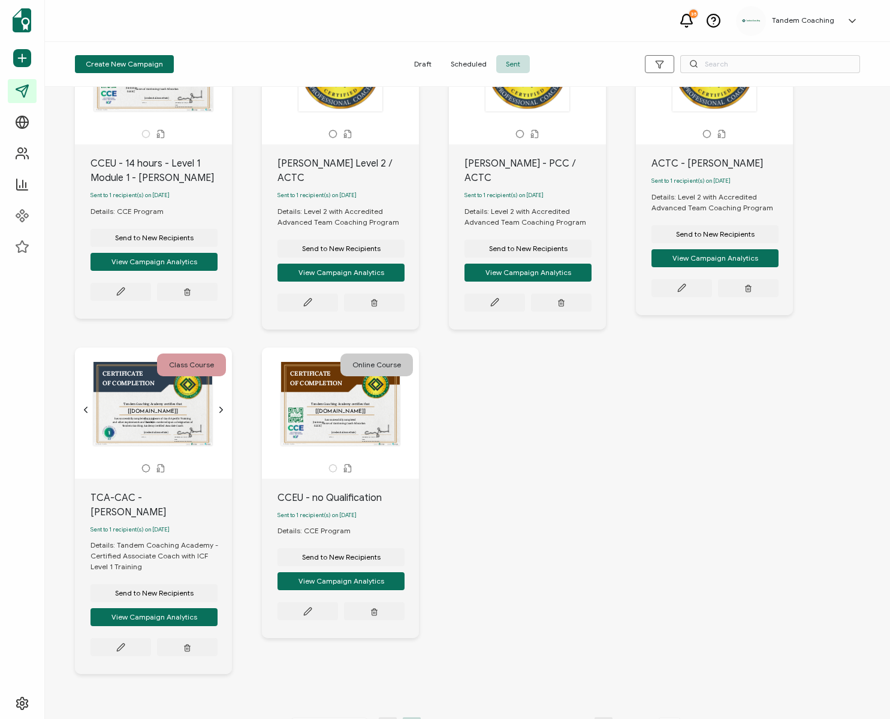
click at [161, 402] on div "This box will change accordingly to the corresponding values in the recipient l…" at bounding box center [153, 404] width 126 height 84
click at [161, 402] on div "This box will change accordingly to the corresponding values in the recipient l…" at bounding box center [154, 404] width 126 height 84
click at [161, 403] on div "This box will change accordingly to the corresponding values in the recipient l…" at bounding box center [154, 404] width 126 height 84
click at [222, 405] on icon "chevron forward outline" at bounding box center [221, 410] width 10 height 10
click at [157, 396] on div "This box will change accordingly to the corresponding values in the recipient l…" at bounding box center [154, 404] width 126 height 84
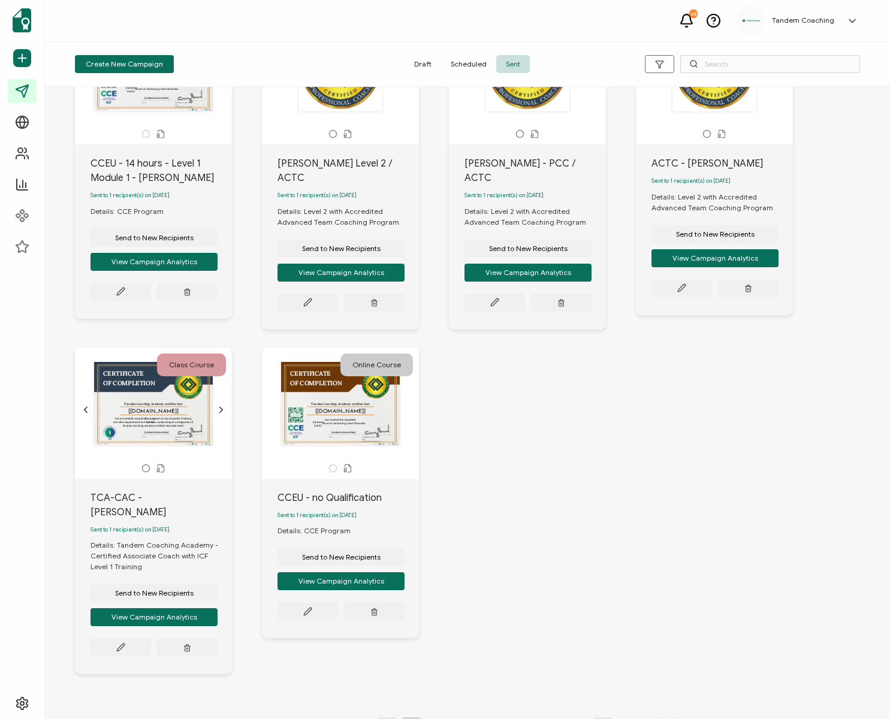
click at [155, 366] on div "This box will change accordingly to the corresponding values in the recipient l…" at bounding box center [154, 404] width 126 height 84
click at [117, 394] on div "This box will change accordingly to the corresponding values in the recipient l…" at bounding box center [154, 404] width 126 height 84
click at [167, 464] on div at bounding box center [153, 468] width 145 height 9
click at [158, 464] on icon at bounding box center [160, 468] width 9 height 9
click at [137, 464] on div at bounding box center [153, 468] width 145 height 9
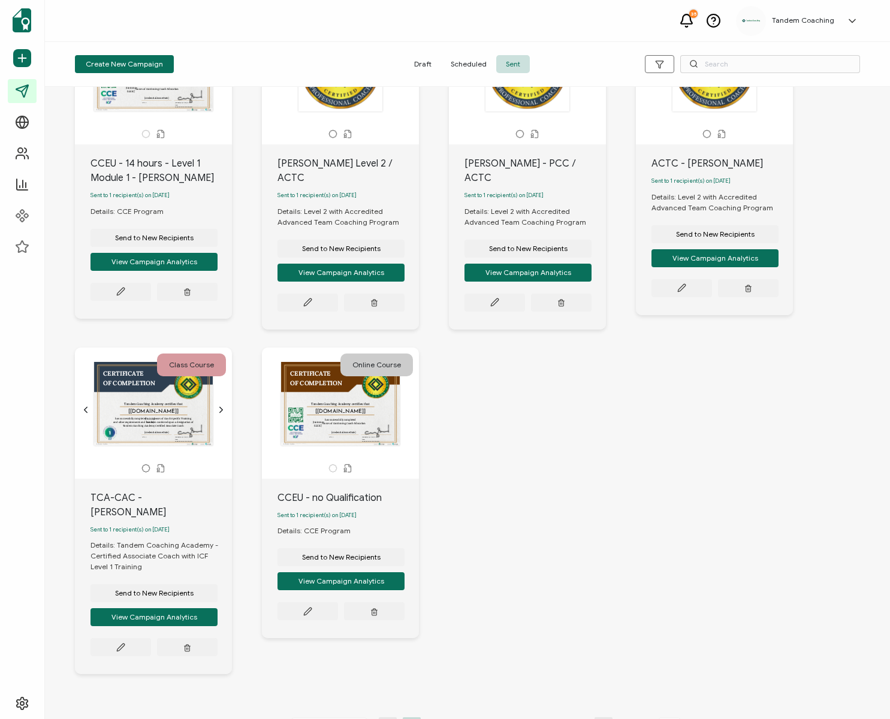
click at [146, 464] on icon at bounding box center [145, 468] width 9 height 9
click at [173, 491] on div "TCA-CAC - Denesha Miller" at bounding box center [161, 505] width 141 height 29
click at [131, 526] on span "Sent to 1 recipient(s) on June 03, 2024" at bounding box center [130, 529] width 79 height 7
click at [105, 520] on div "Sent to 1 recipient(s) on June 03, 2024" at bounding box center [161, 530] width 141 height 20
click at [129, 572] on div "Send to New Recipients View Campaign Analytics" at bounding box center [154, 614] width 127 height 84
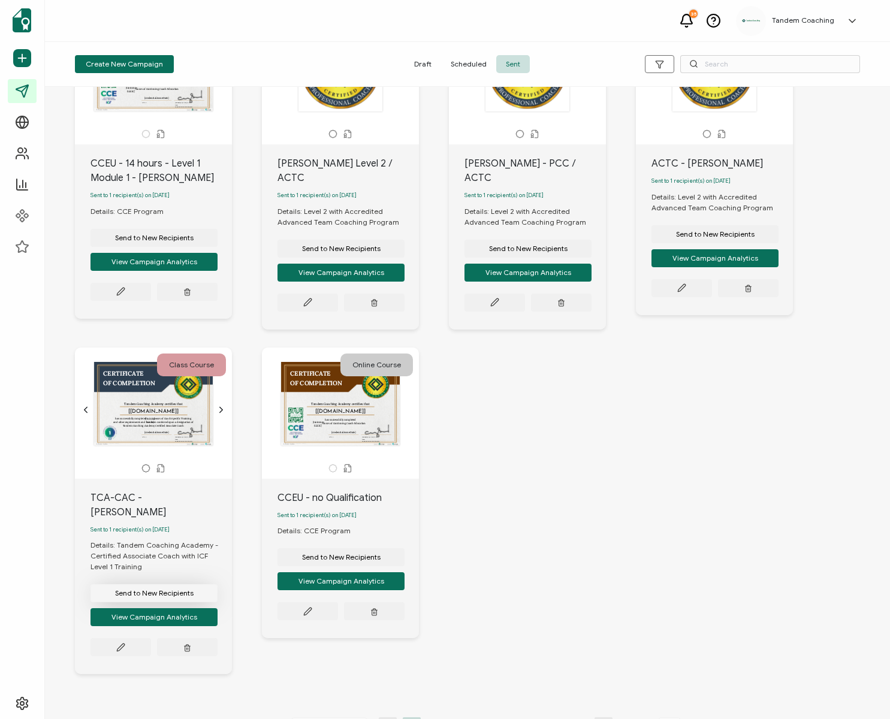
drag, startPoint x: 192, startPoint y: 541, endPoint x: 178, endPoint y: 563, distance: 26.6
click at [190, 542] on div "Details: Tandem Coaching Academy - Certified Associate Coach with ICF Level 1 T…" at bounding box center [161, 556] width 141 height 32
click at [141, 608] on button "View Campaign Analytics" at bounding box center [154, 617] width 127 height 18
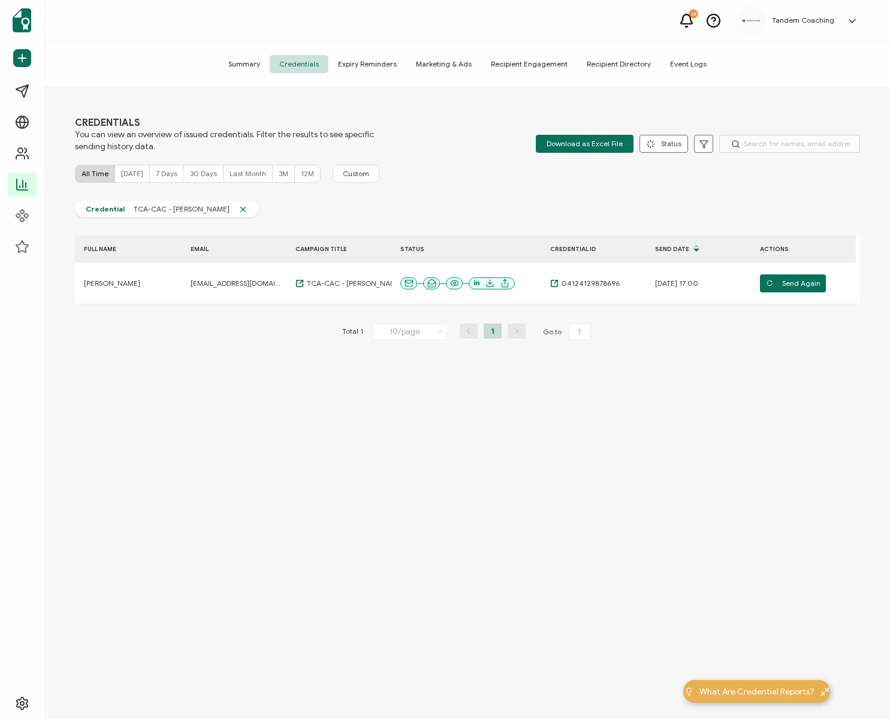
click at [256, 66] on span "Summary" at bounding box center [244, 64] width 51 height 18
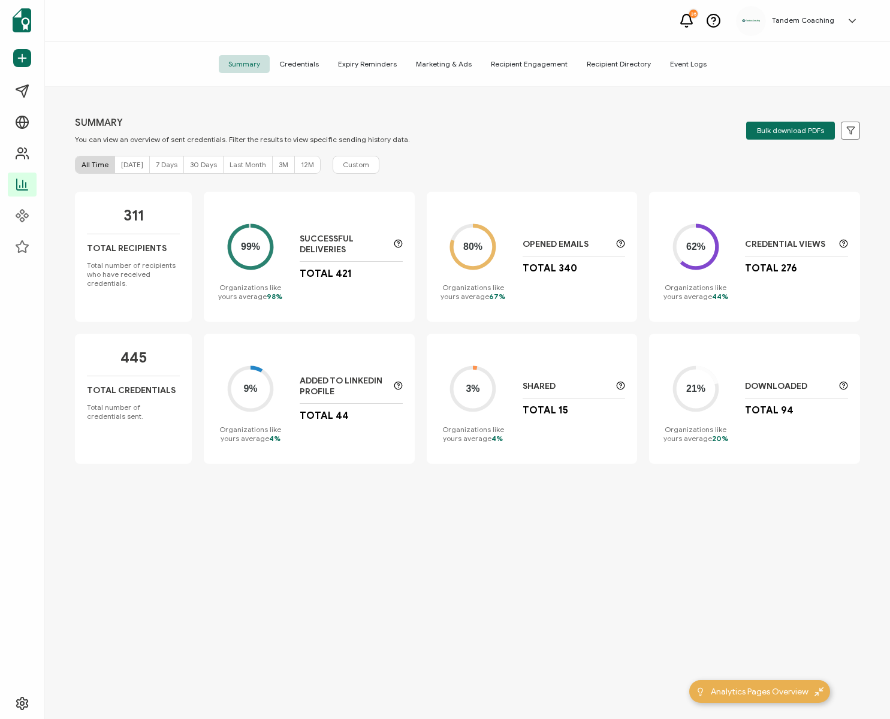
click at [288, 60] on span "Credentials" at bounding box center [299, 64] width 59 height 18
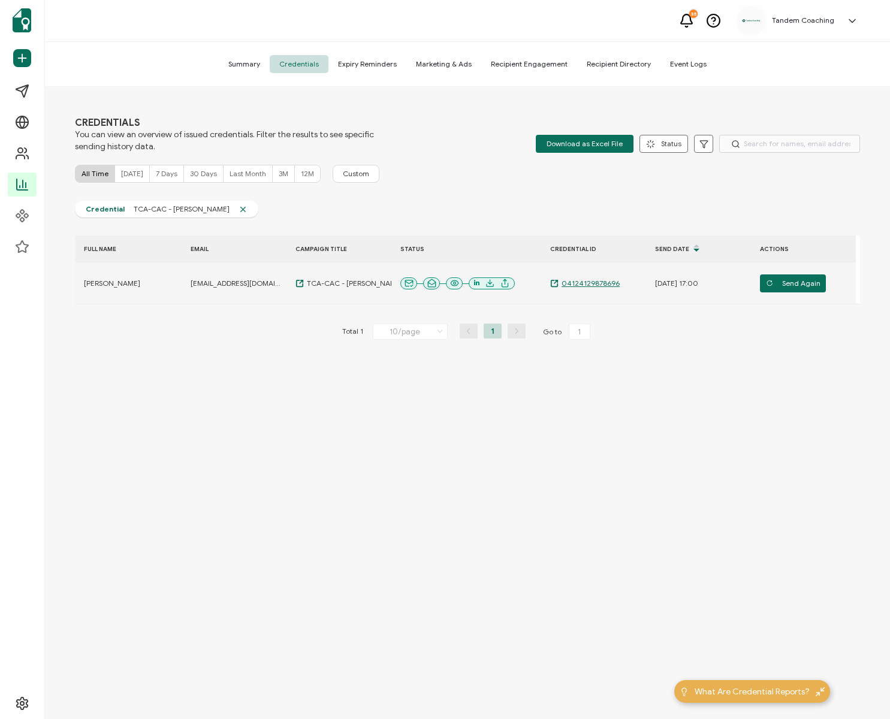
click at [599, 284] on span "04124129878696" at bounding box center [589, 284] width 61 height 10
